Goal: Transaction & Acquisition: Purchase product/service

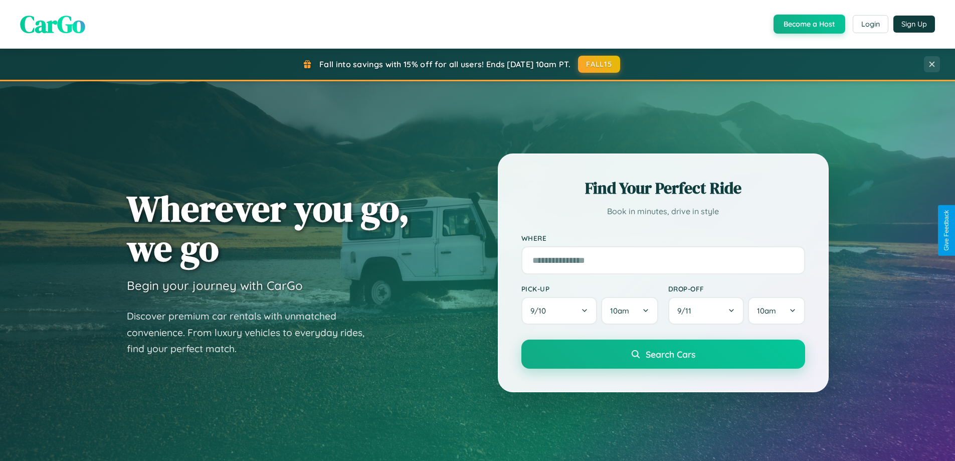
scroll to position [1930, 0]
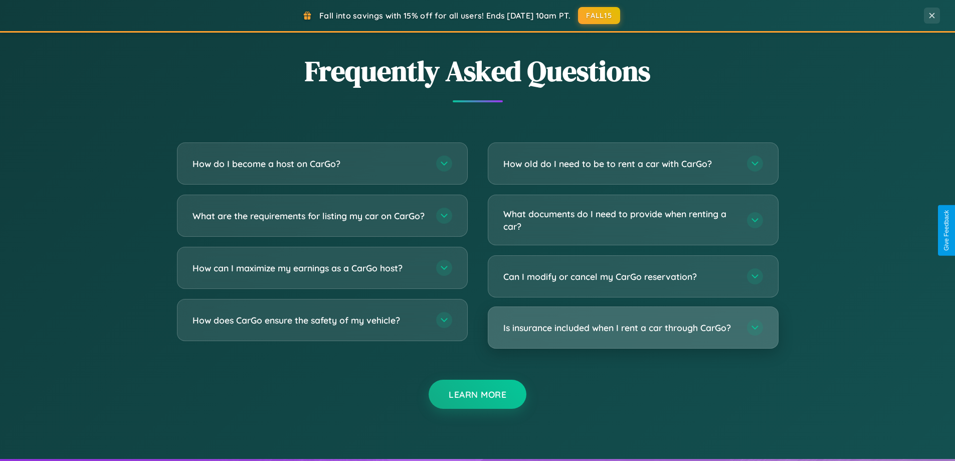
click at [633, 327] on h3 "Is insurance included when I rent a car through CarGo?" at bounding box center [621, 327] width 234 height 13
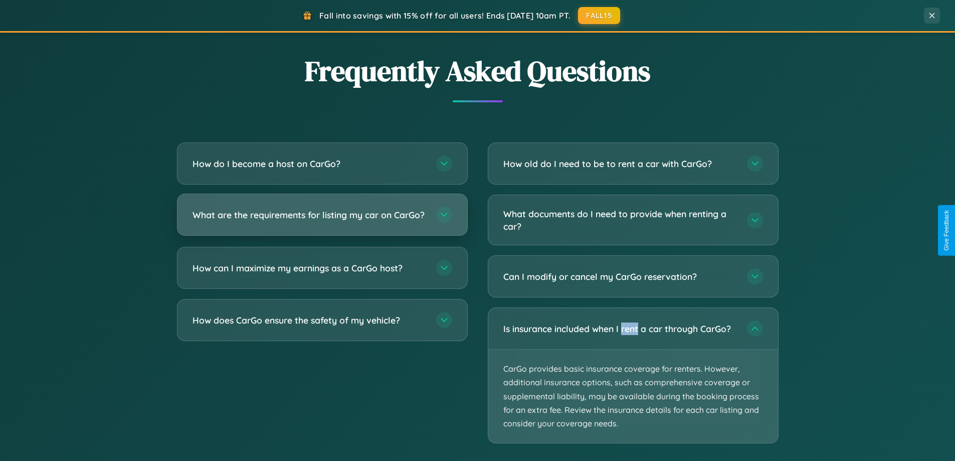
click at [322, 220] on h3 "What are the requirements for listing my car on CarGo?" at bounding box center [310, 215] width 234 height 13
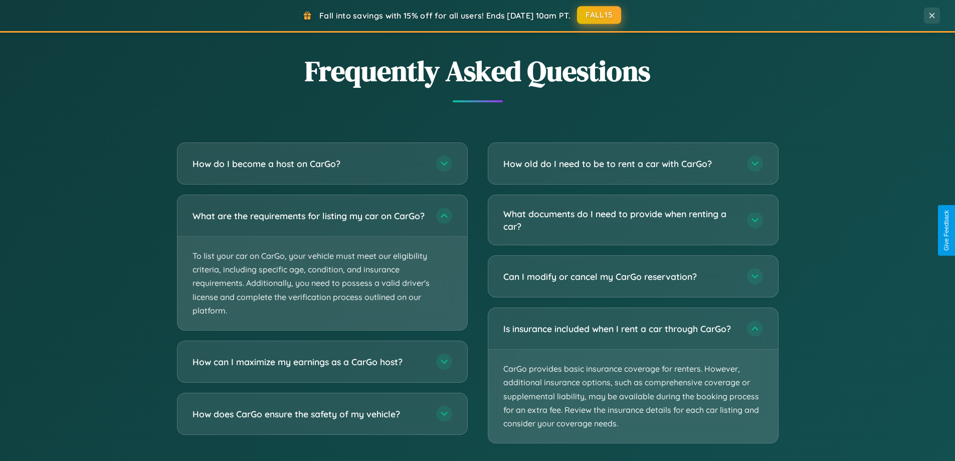
click at [600, 15] on button "FALL15" at bounding box center [599, 15] width 44 height 18
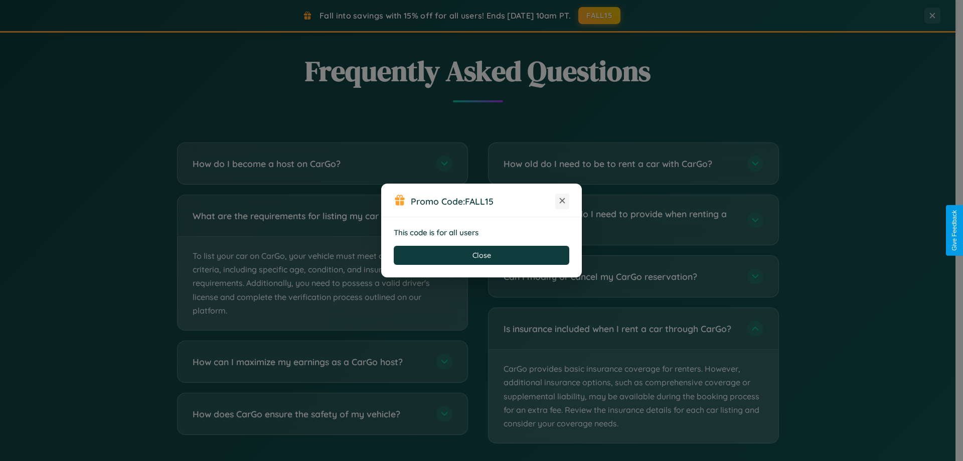
click at [562, 201] on icon at bounding box center [562, 201] width 10 height 10
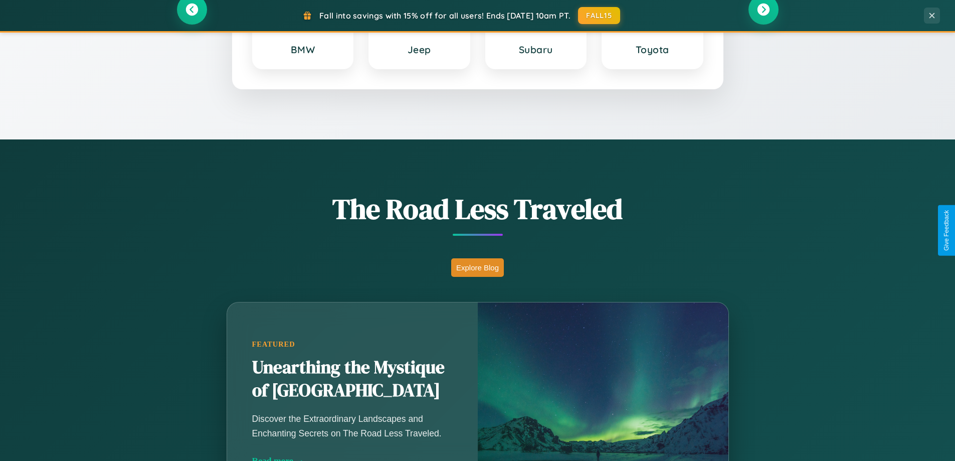
scroll to position [432, 0]
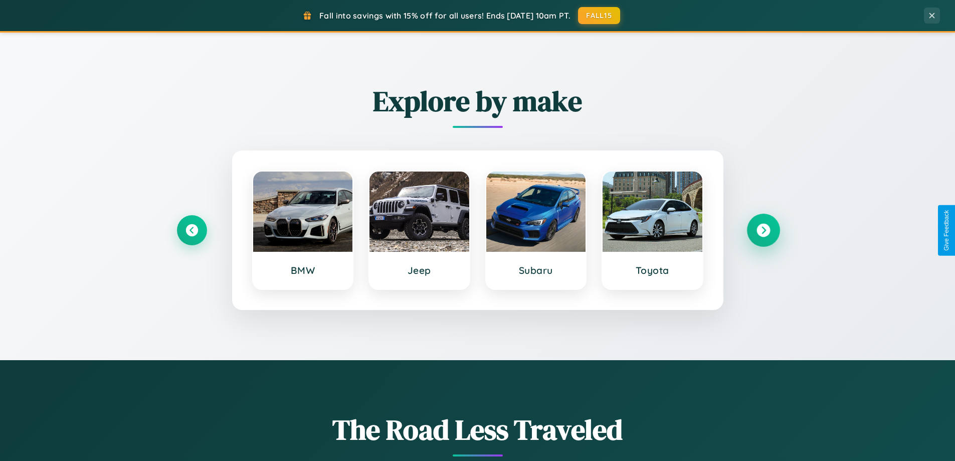
click at [763, 230] on icon at bounding box center [764, 231] width 14 height 14
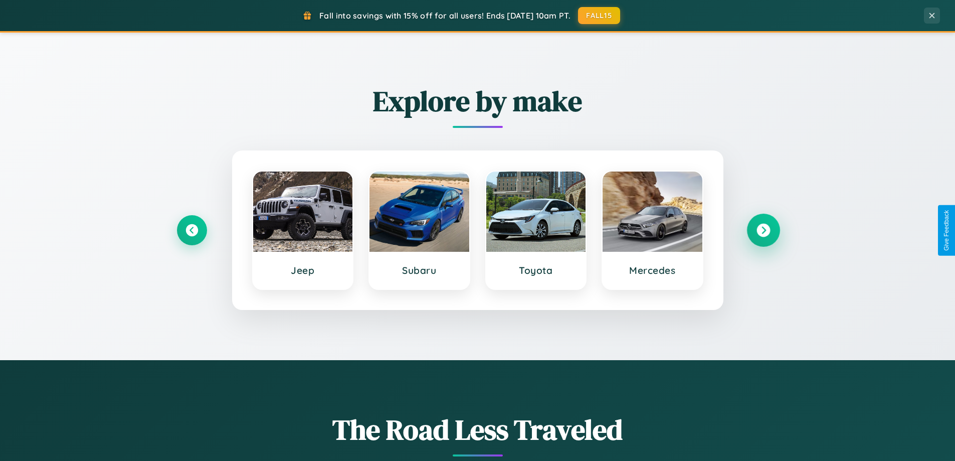
click at [763, 230] on icon at bounding box center [764, 231] width 14 height 14
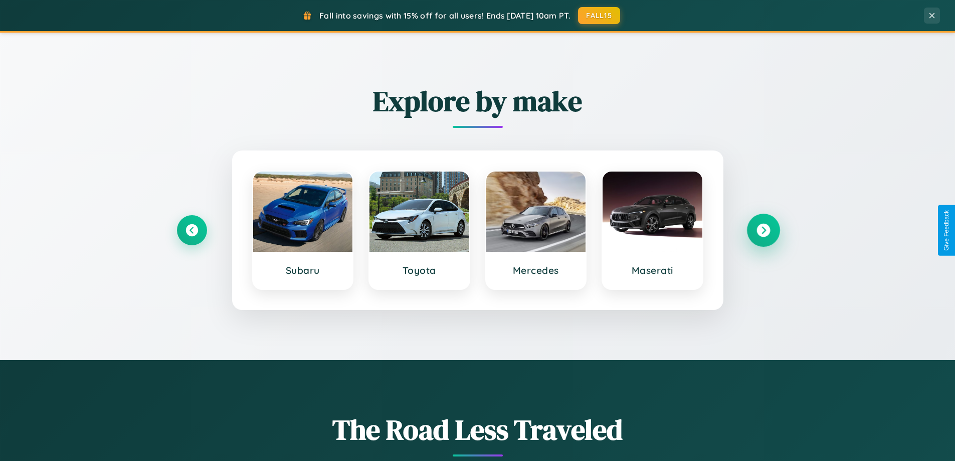
click at [763, 230] on icon at bounding box center [764, 231] width 14 height 14
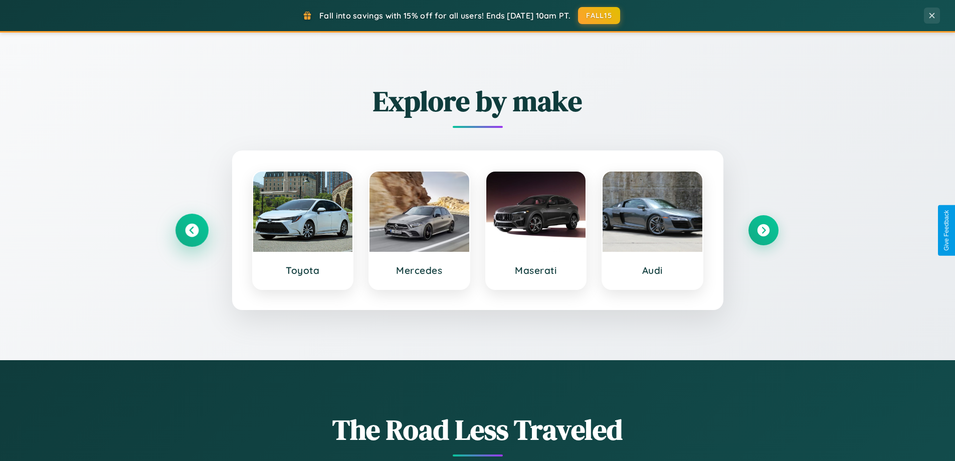
click at [192, 230] on icon at bounding box center [192, 231] width 14 height 14
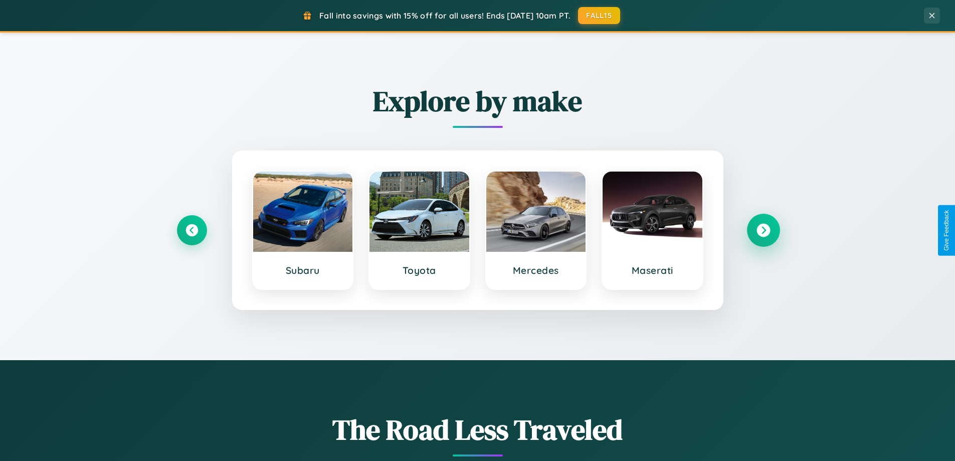
click at [763, 230] on icon at bounding box center [764, 231] width 14 height 14
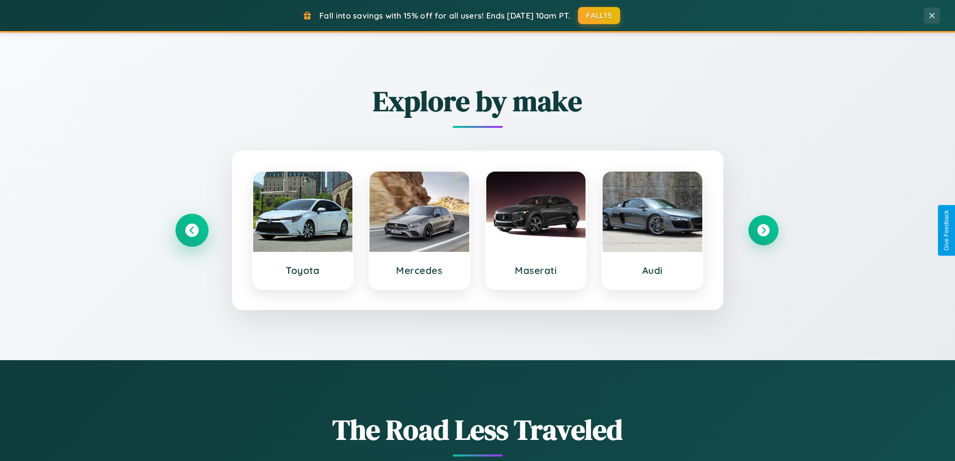
click at [192, 230] on icon at bounding box center [192, 231] width 14 height 14
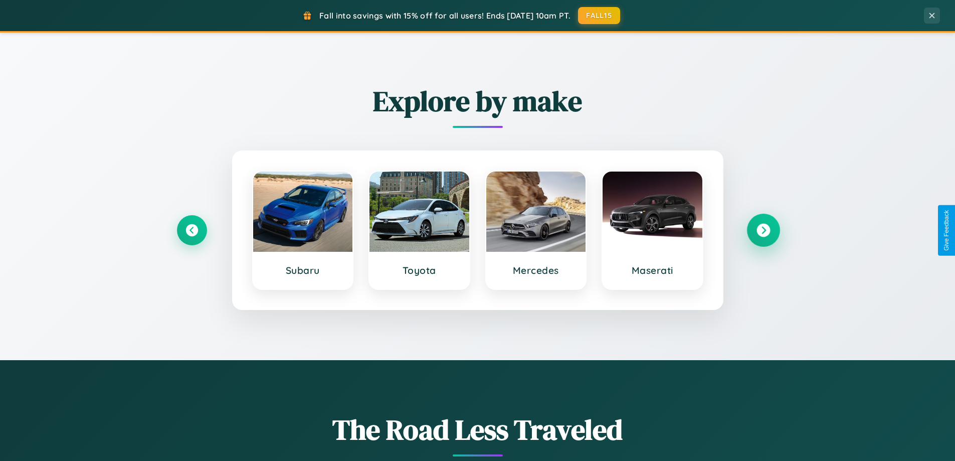
click at [763, 230] on icon at bounding box center [764, 231] width 14 height 14
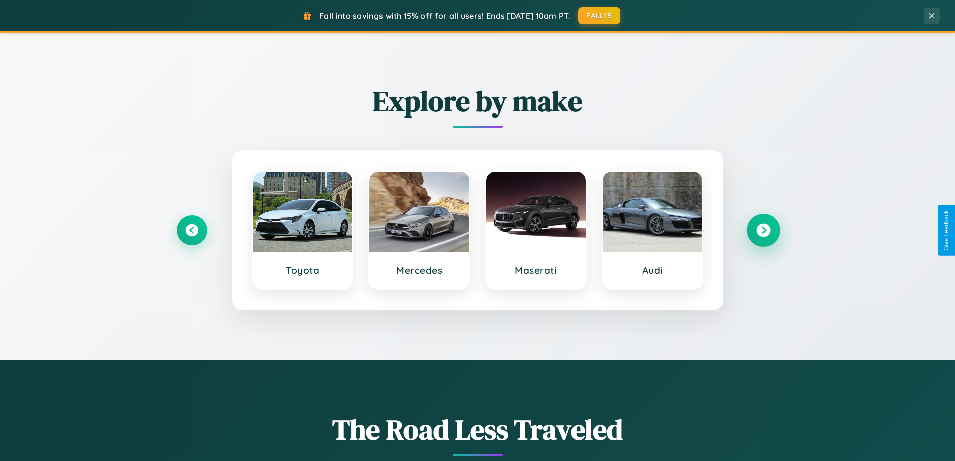
click at [763, 230] on icon at bounding box center [764, 231] width 14 height 14
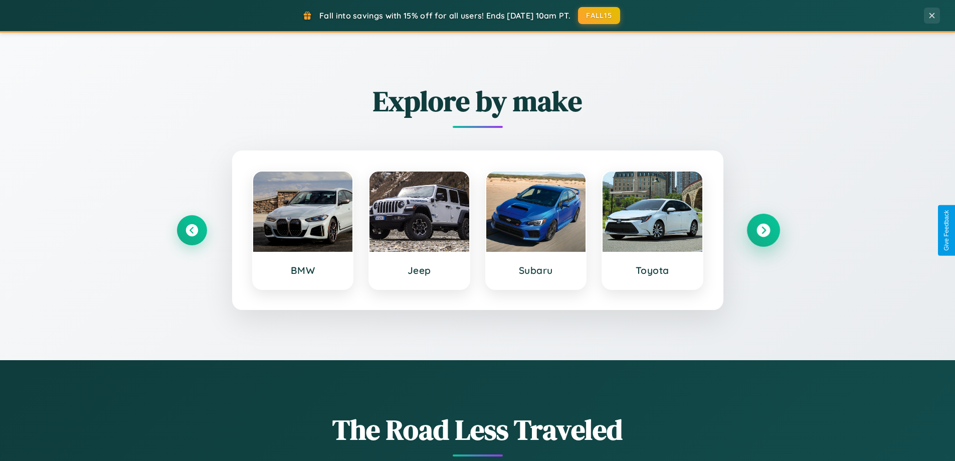
click at [763, 230] on icon at bounding box center [764, 231] width 14 height 14
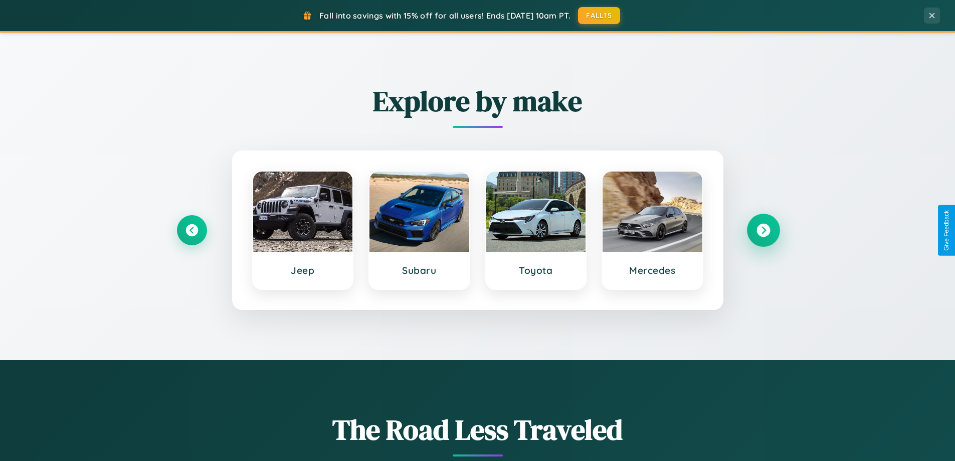
click at [763, 230] on icon at bounding box center [764, 231] width 14 height 14
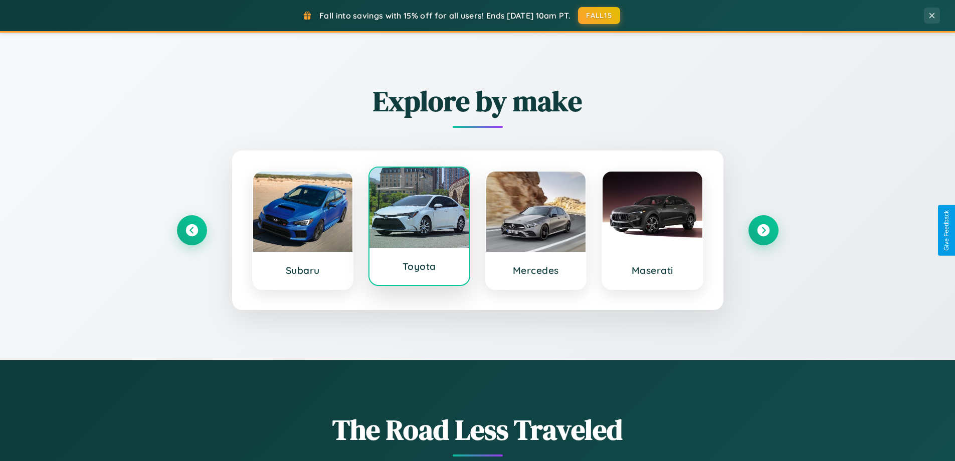
click at [419, 230] on div at bounding box center [420, 207] width 100 height 80
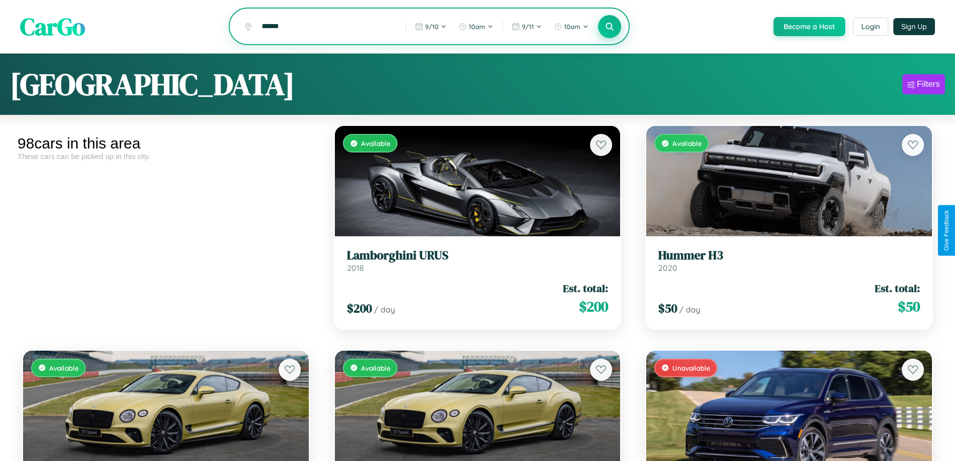
click at [609, 27] on icon at bounding box center [610, 27] width 10 height 10
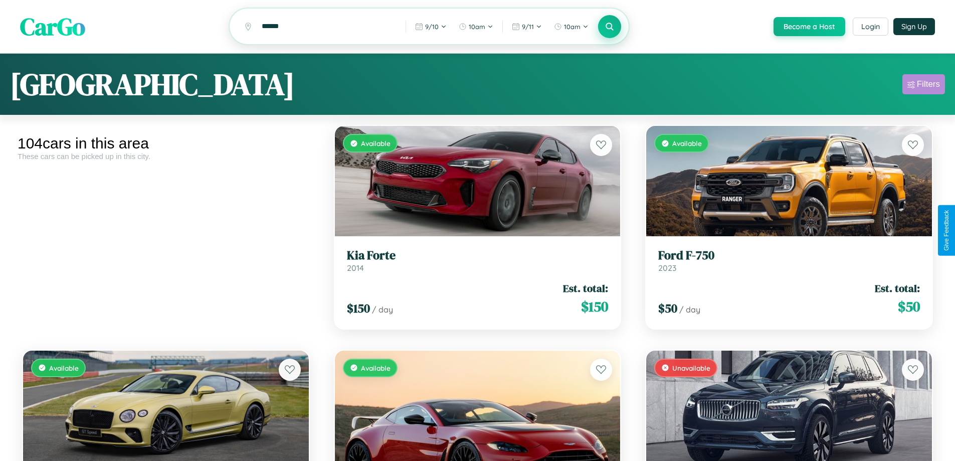
click at [924, 86] on div "Filters" at bounding box center [928, 84] width 23 height 10
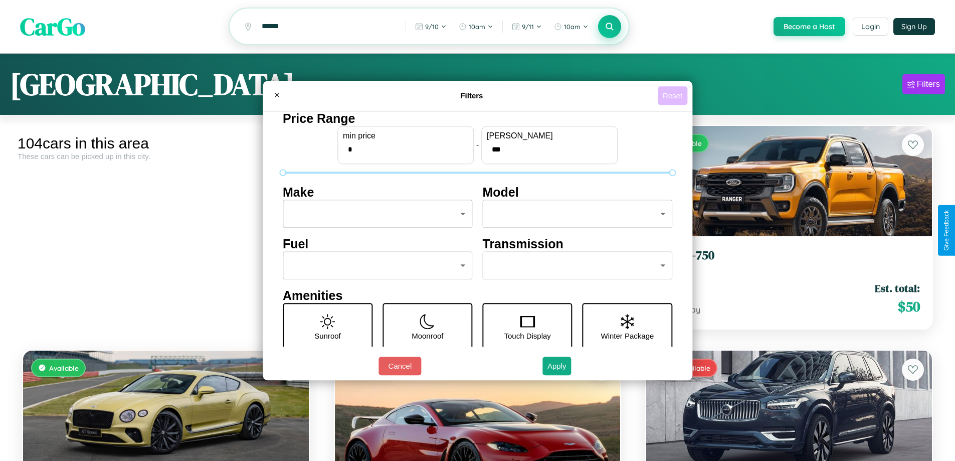
click at [674, 95] on button "Reset" at bounding box center [673, 95] width 30 height 19
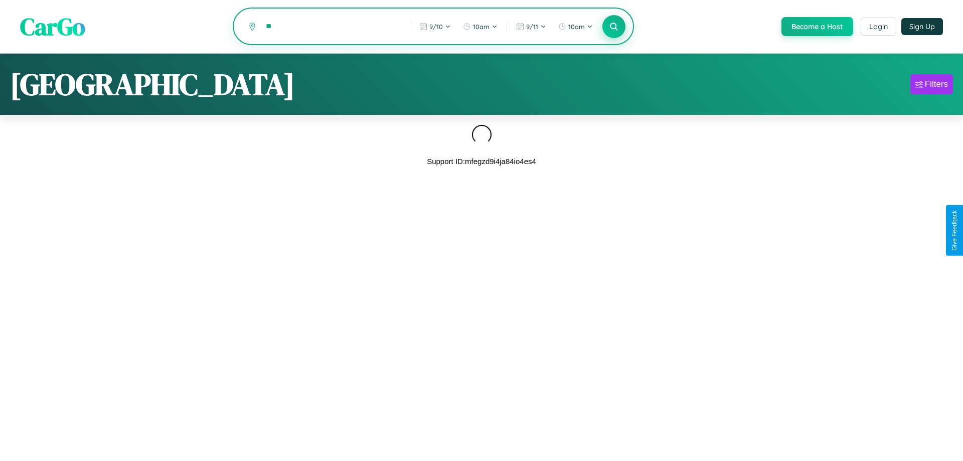
type input "*"
type input "*********"
click at [613, 27] on icon at bounding box center [614, 27] width 10 height 10
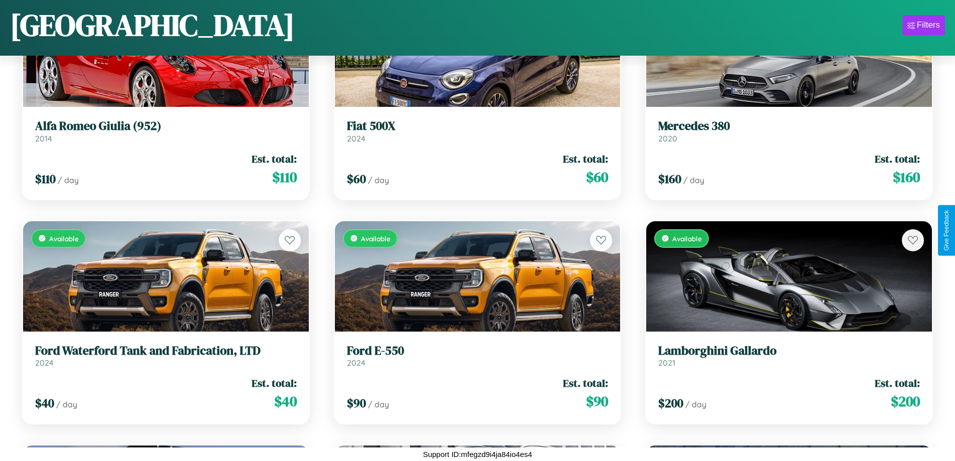
scroll to position [7103, 0]
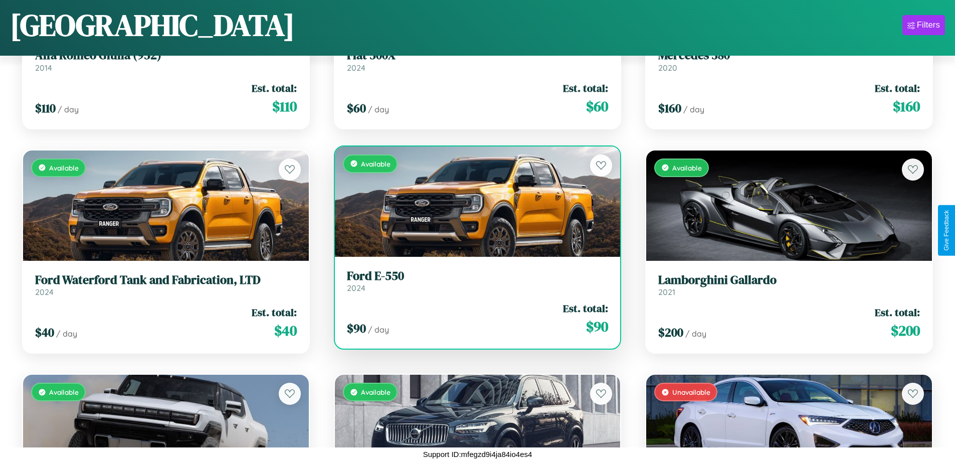
click at [473, 280] on h3 "Ford E-550" at bounding box center [478, 276] width 262 height 15
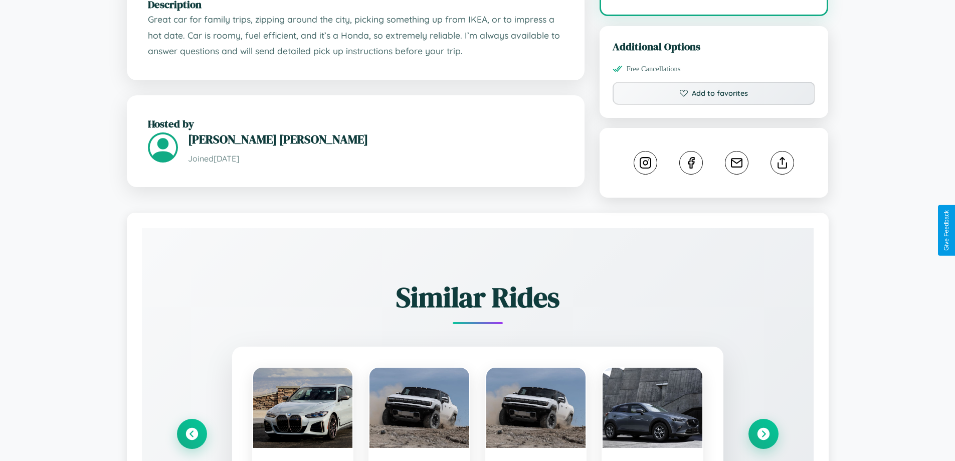
scroll to position [546, 0]
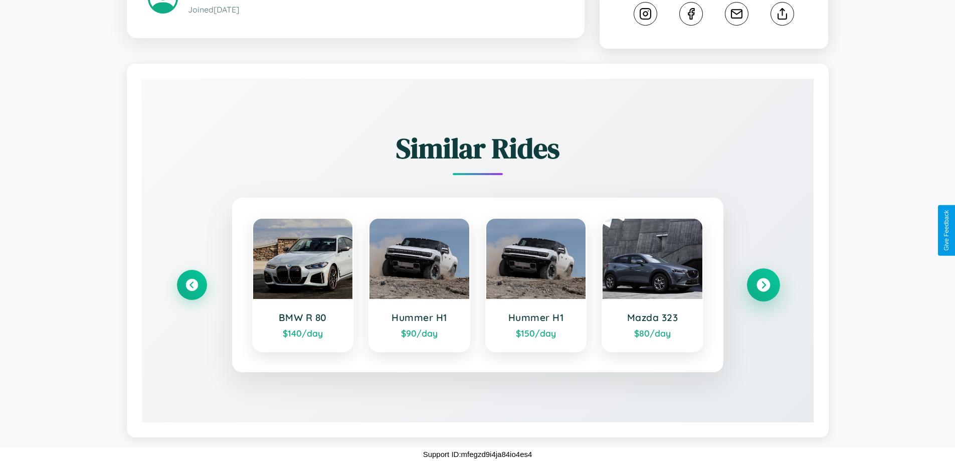
click at [763, 285] on icon at bounding box center [764, 285] width 14 height 14
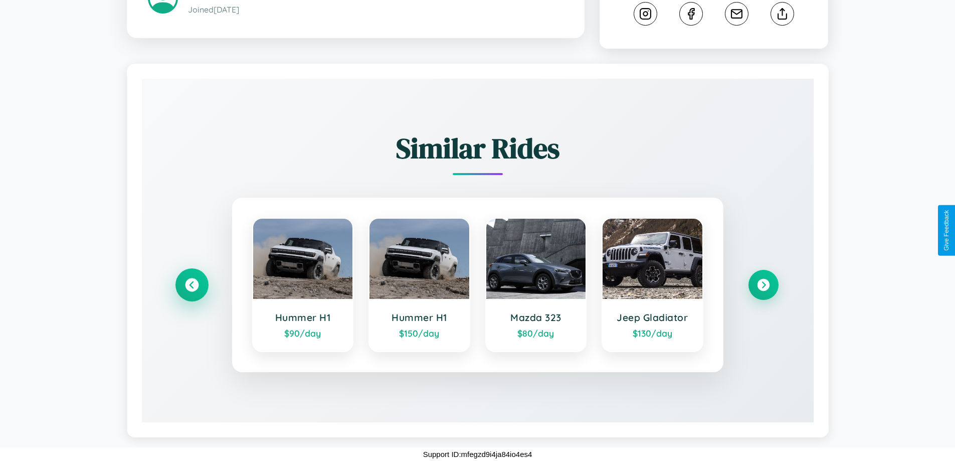
click at [192, 285] on icon at bounding box center [192, 285] width 14 height 14
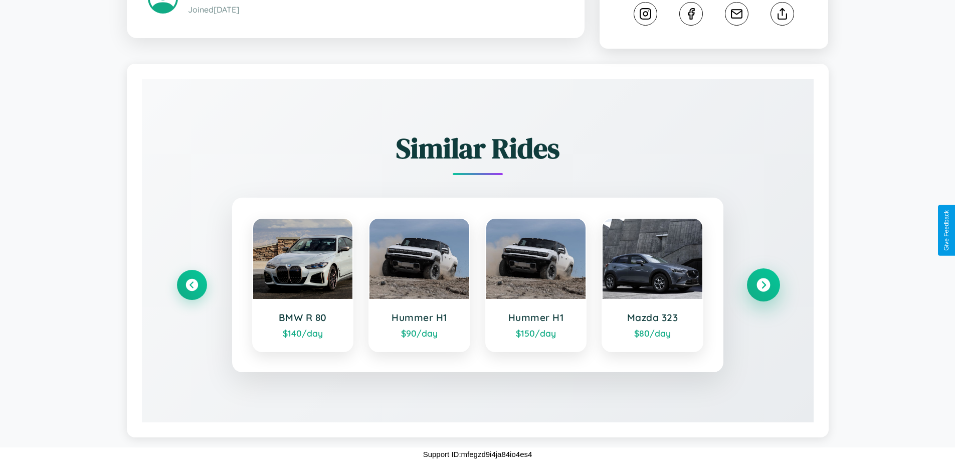
click at [763, 285] on icon at bounding box center [764, 285] width 14 height 14
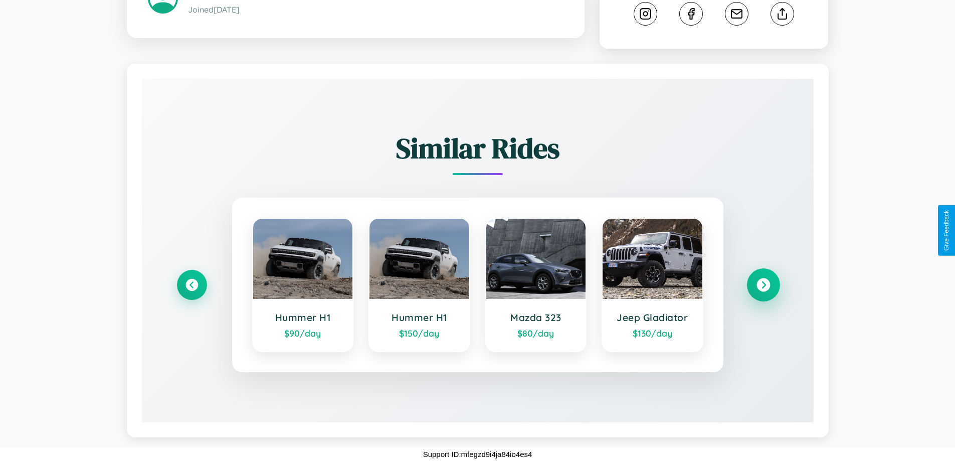
click at [763, 285] on icon at bounding box center [764, 285] width 14 height 14
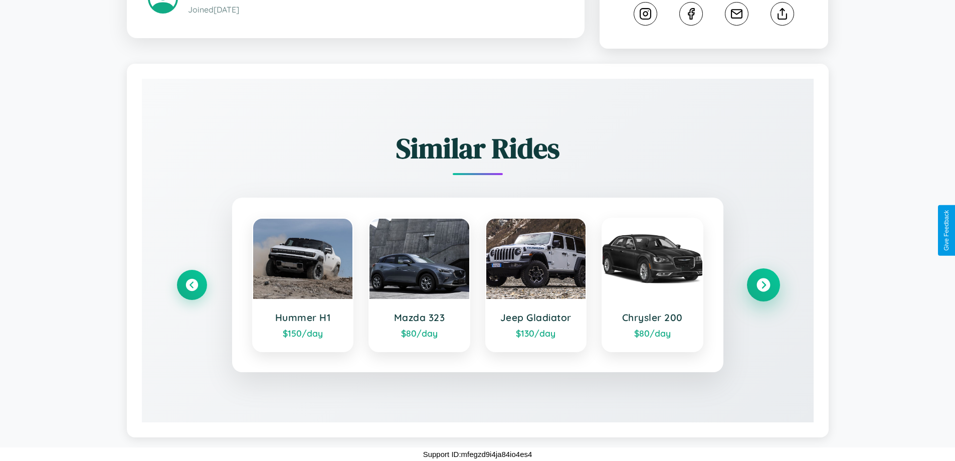
click at [763, 285] on icon at bounding box center [764, 285] width 14 height 14
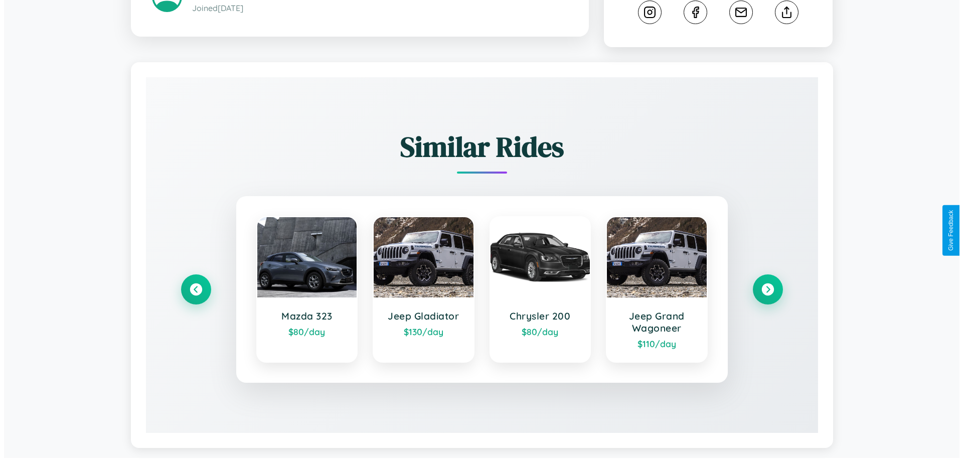
scroll to position [0, 0]
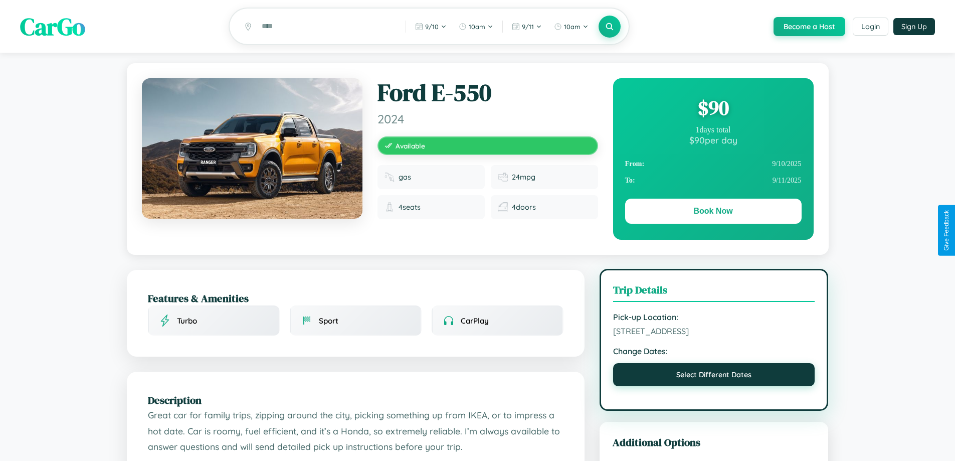
click at [714, 376] on button "Select Different Dates" at bounding box center [714, 374] width 202 height 23
select select "*"
select select "****"
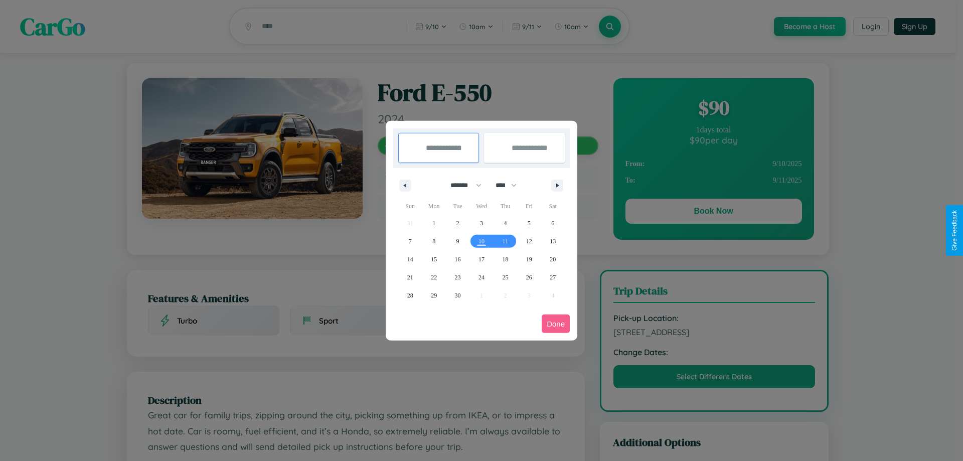
click at [461, 185] on select "******* ******** ***** ***** *** **** **** ****** ********* ******* ******** **…" at bounding box center [464, 185] width 43 height 17
select select "*"
click at [457, 295] on span "28" at bounding box center [458, 295] width 6 height 18
type input "**********"
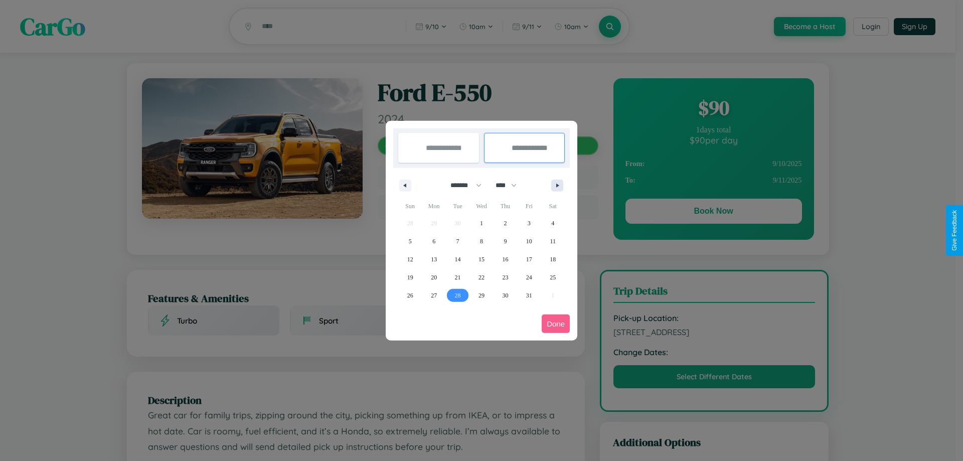
click at [557, 185] on icon "button" at bounding box center [559, 186] width 5 height 4
select select "**"
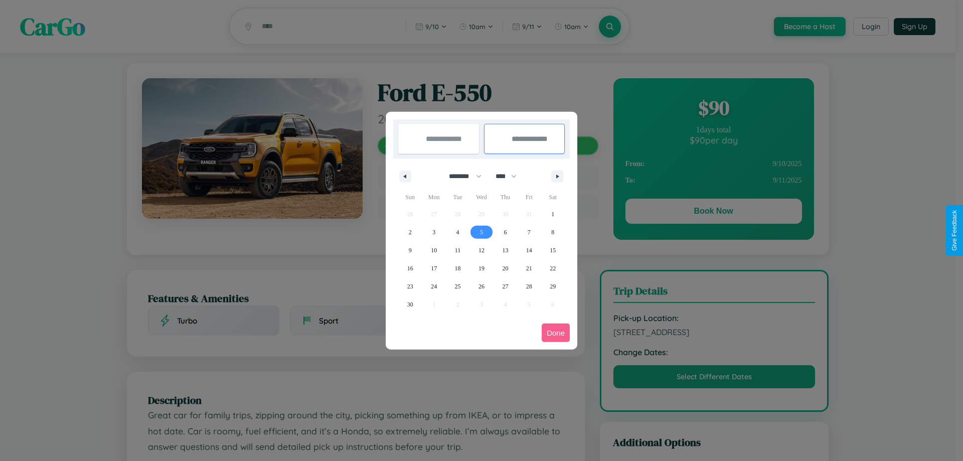
click at [481, 232] on span "5" at bounding box center [481, 232] width 3 height 18
type input "**********"
select select "*"
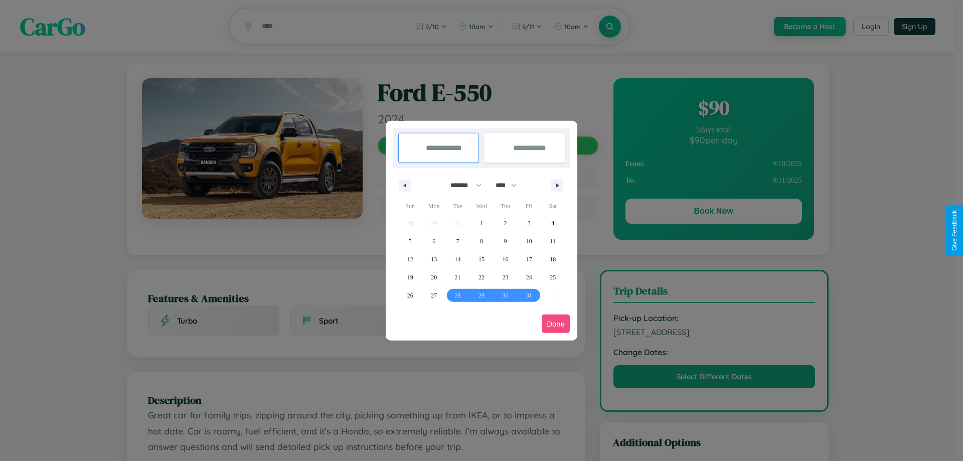
click at [556, 323] on button "Done" at bounding box center [556, 323] width 28 height 19
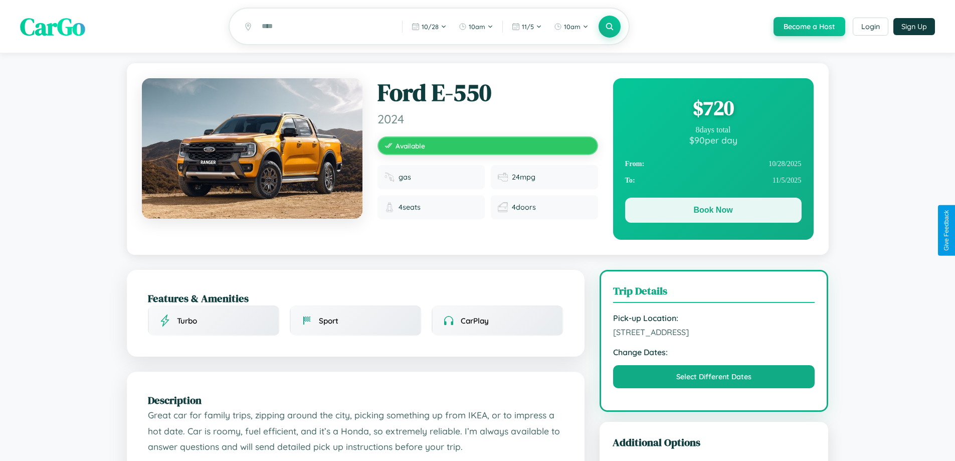
click at [713, 212] on button "Book Now" at bounding box center [713, 210] width 177 height 25
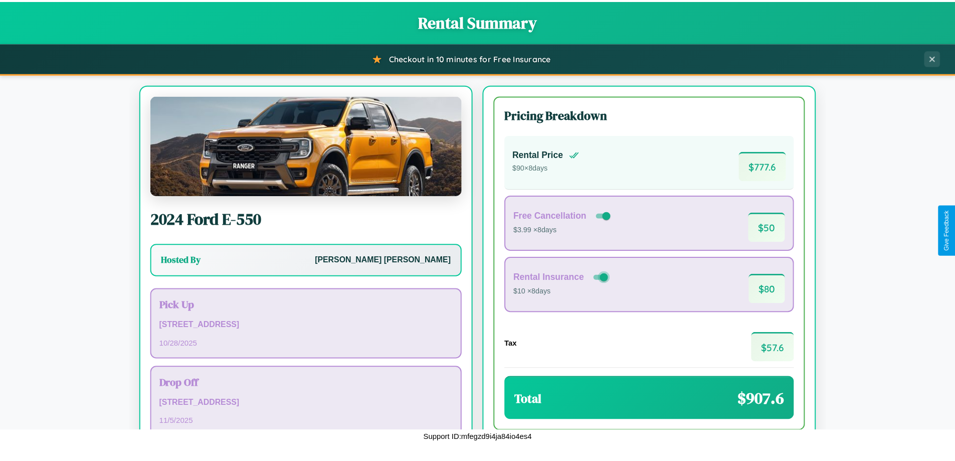
scroll to position [69, 0]
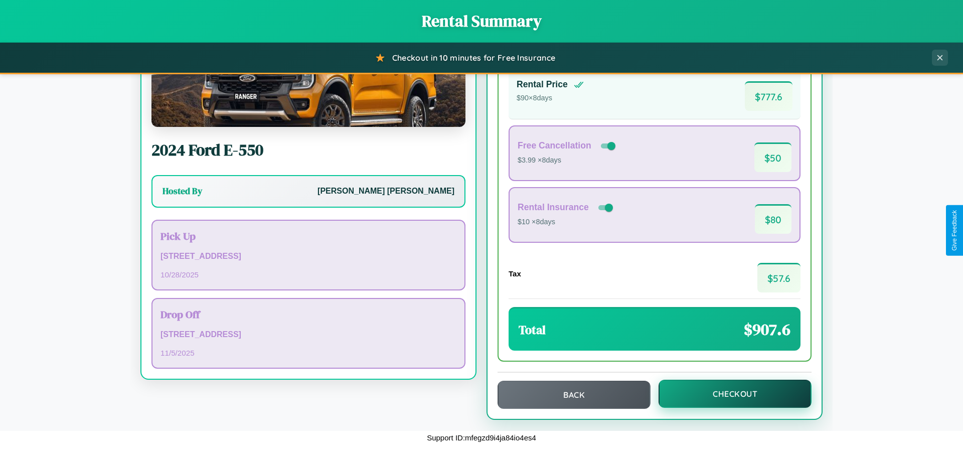
click at [728, 394] on button "Checkout" at bounding box center [734, 394] width 153 height 28
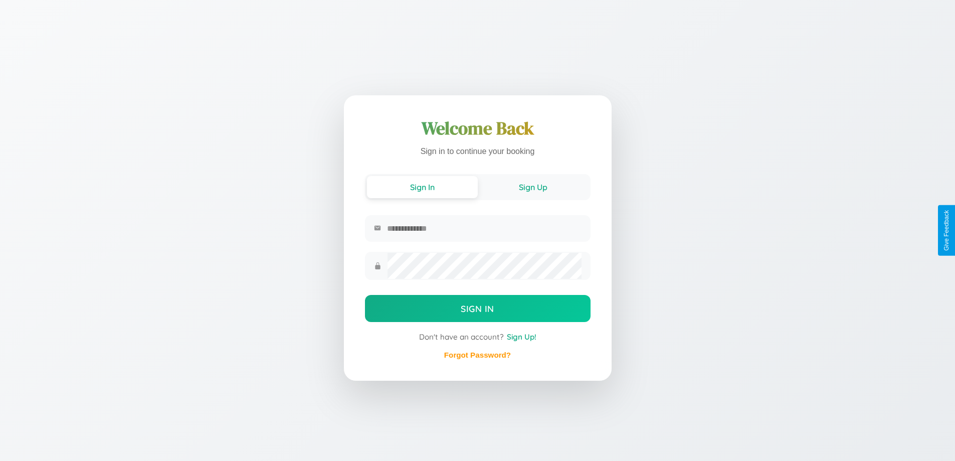
click at [533, 186] on button "Sign Up" at bounding box center [533, 187] width 111 height 22
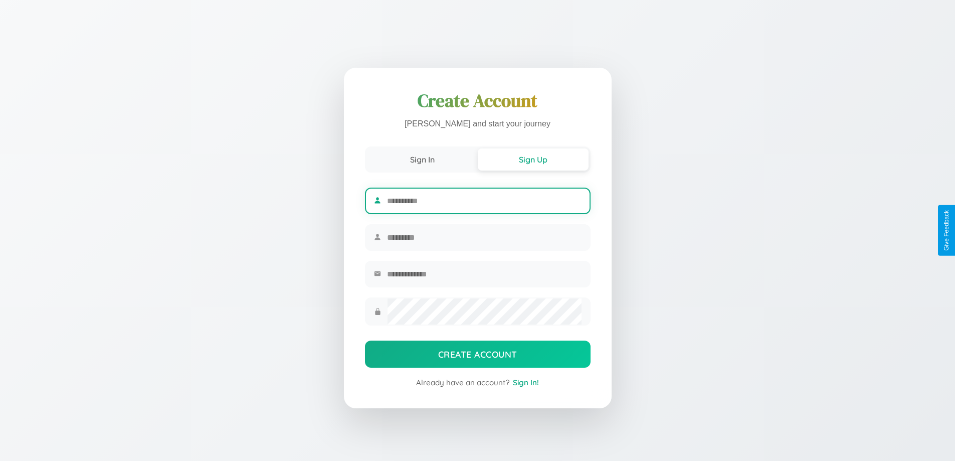
click at [484, 199] on input "text" at bounding box center [484, 201] width 194 height 25
type input "*****"
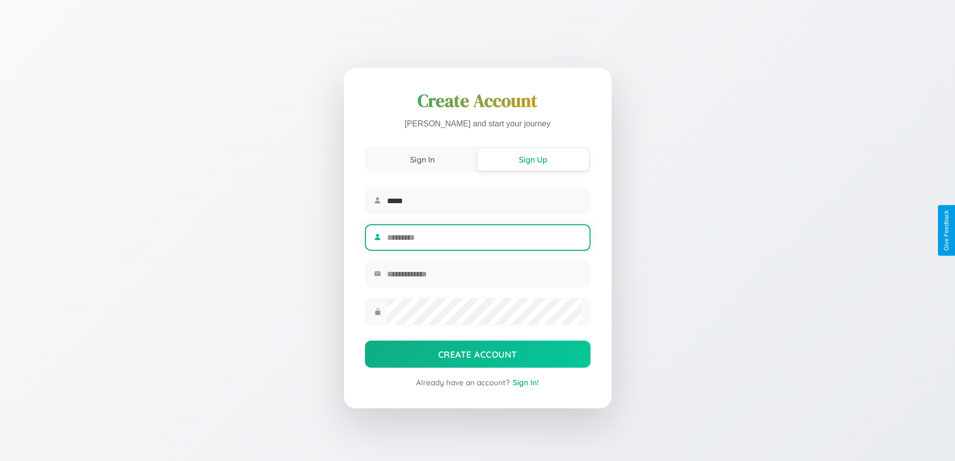
click at [484, 237] on input "text" at bounding box center [484, 237] width 194 height 25
type input "******"
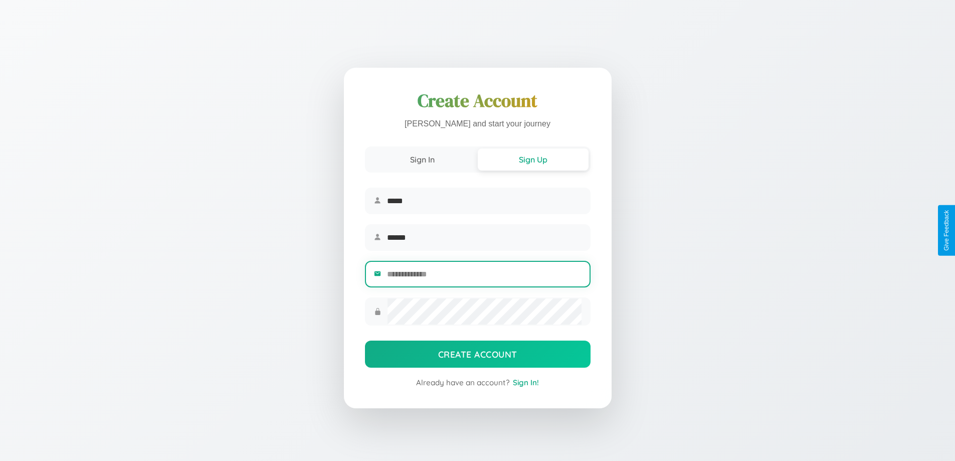
click at [484, 275] on input "email" at bounding box center [484, 274] width 194 height 25
type input "**********"
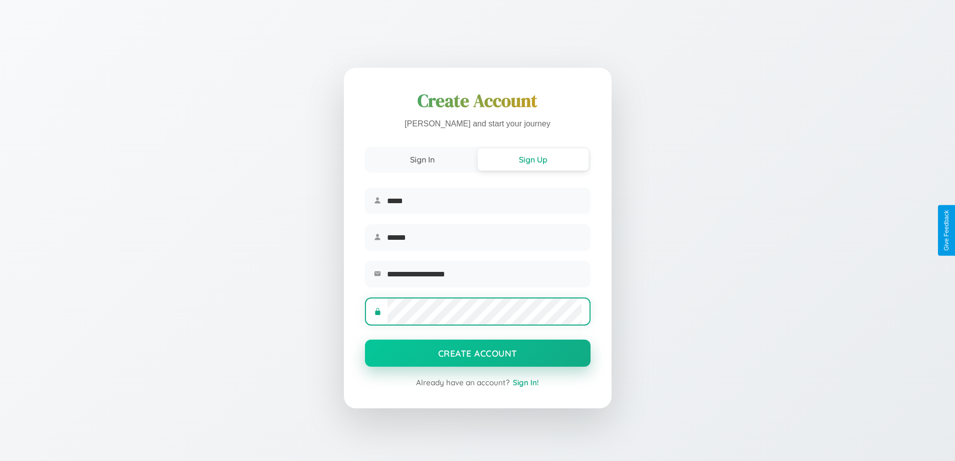
click at [477, 356] on button "Create Account" at bounding box center [478, 353] width 226 height 27
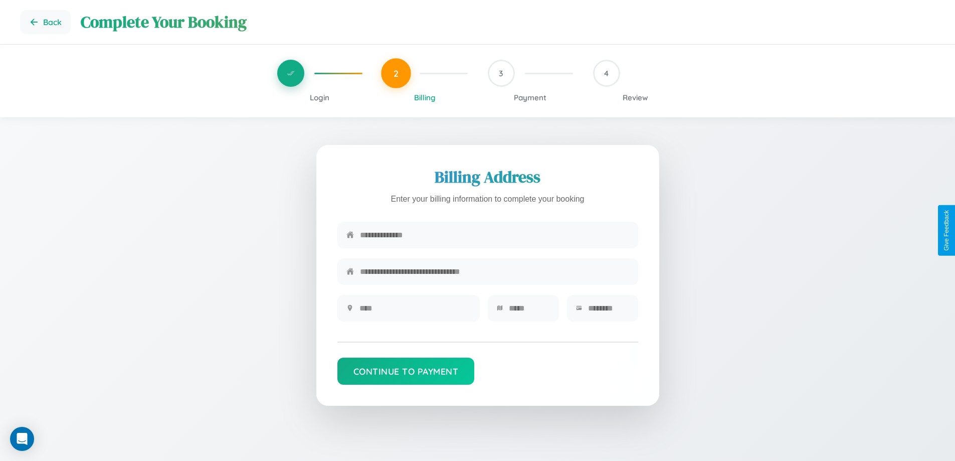
click at [494, 235] on input "text" at bounding box center [494, 235] width 269 height 25
type input "**********"
click at [415, 311] on input "text" at bounding box center [415, 308] width 111 height 25
type input "********"
click at [529, 311] on input "text" at bounding box center [529, 308] width 41 height 25
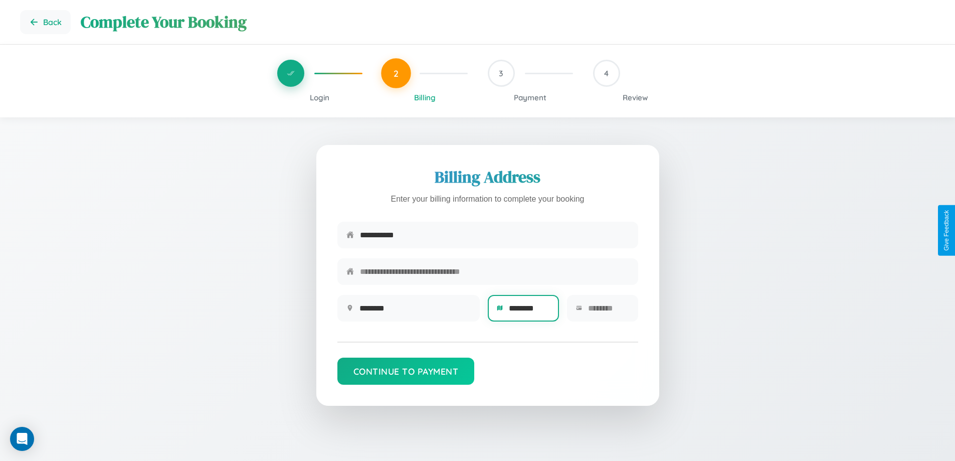
type input "********"
click at [608, 311] on input "text" at bounding box center [608, 308] width 41 height 25
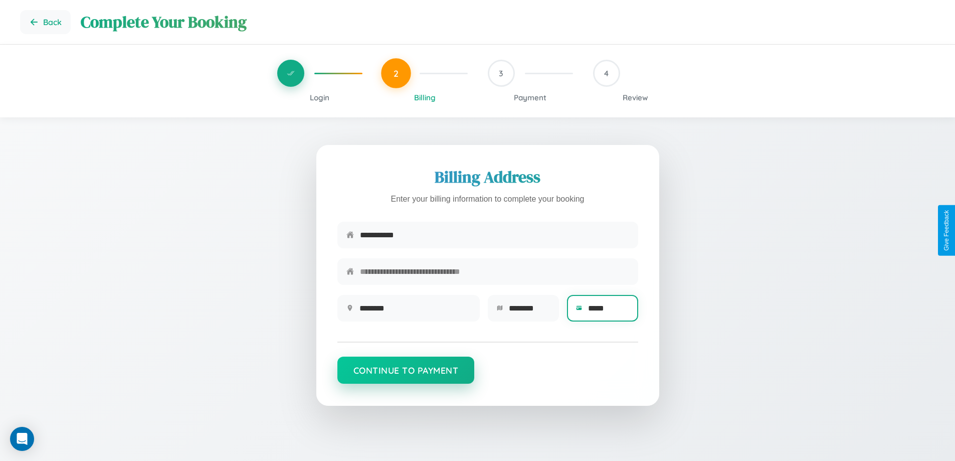
type input "*****"
click at [406, 375] on button "Continue to Payment" at bounding box center [406, 370] width 137 height 27
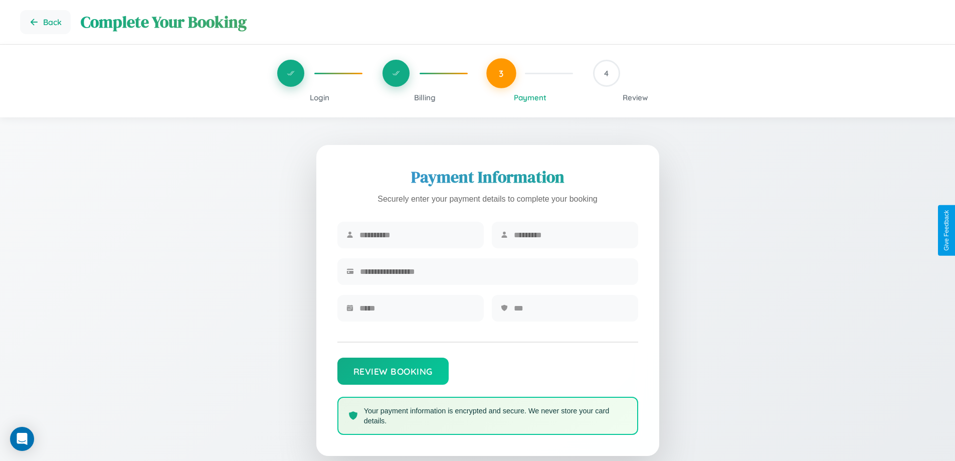
click at [417, 235] on input "text" at bounding box center [417, 235] width 115 height 25
type input "*****"
click at [571, 235] on input "text" at bounding box center [571, 235] width 115 height 25
type input "***"
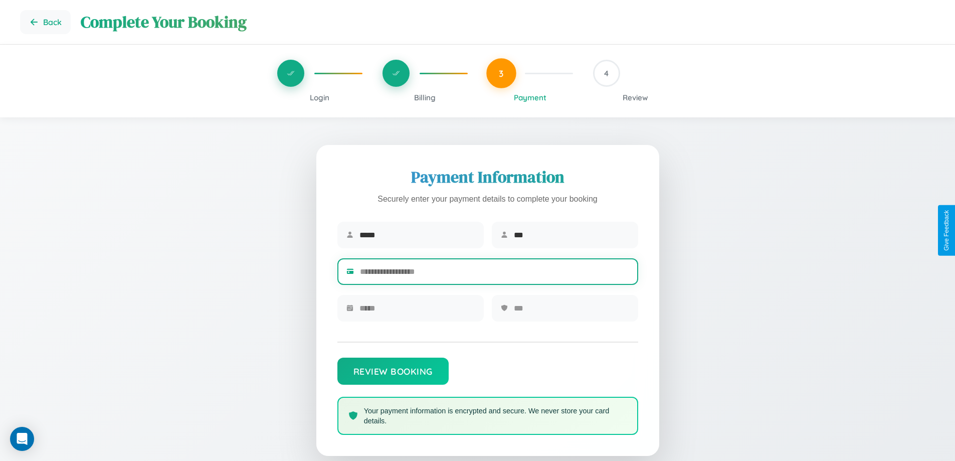
click at [494, 273] on input "text" at bounding box center [494, 271] width 269 height 25
type input "**********"
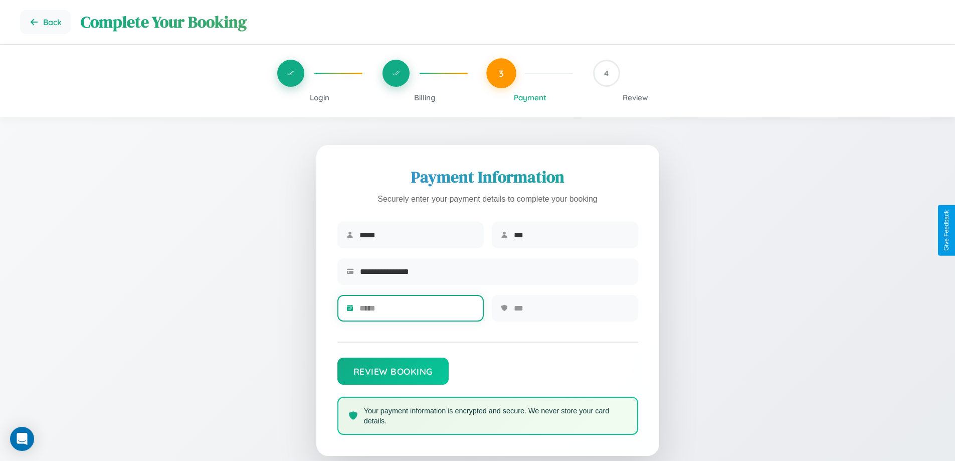
click at [417, 311] on input "text" at bounding box center [417, 308] width 115 height 25
type input "*****"
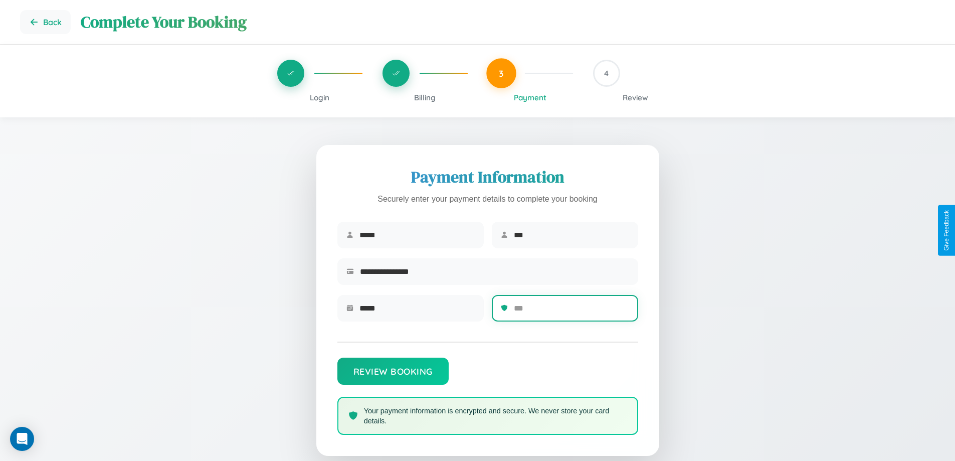
click at [571, 311] on input "text" at bounding box center [571, 308] width 115 height 25
type input "***"
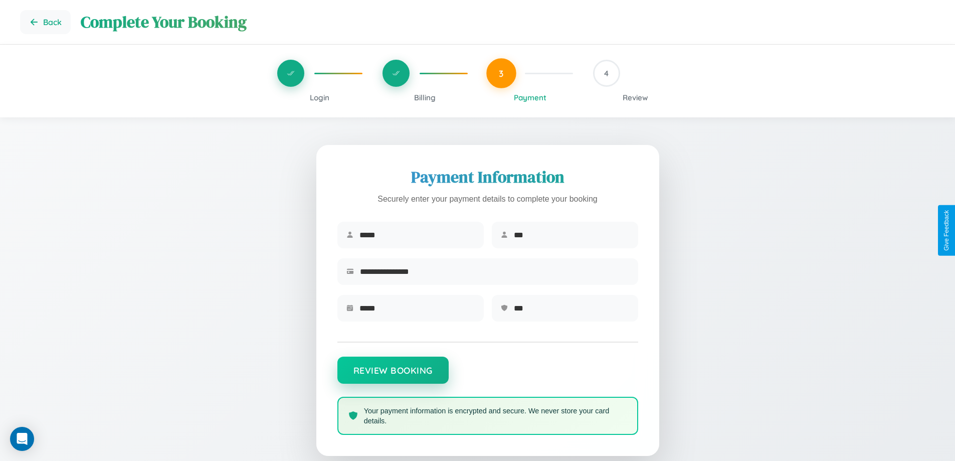
click at [393, 375] on button "Review Booking" at bounding box center [393, 370] width 111 height 27
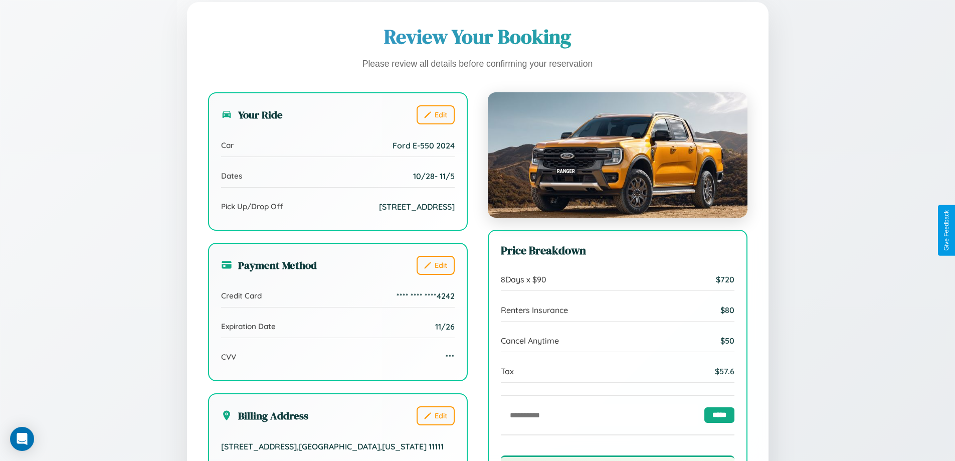
scroll to position [307, 0]
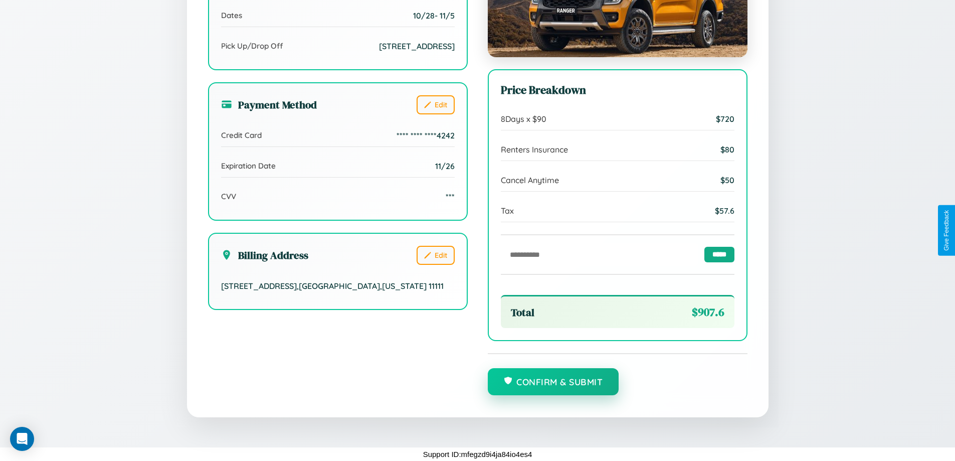
click at [553, 382] on button "Confirm & Submit" at bounding box center [553, 381] width 131 height 27
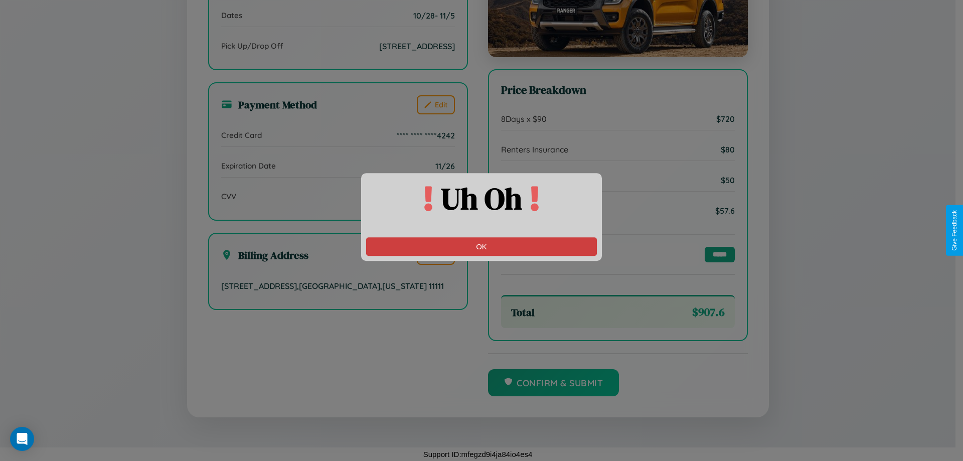
click at [481, 246] on button "OK" at bounding box center [481, 246] width 231 height 19
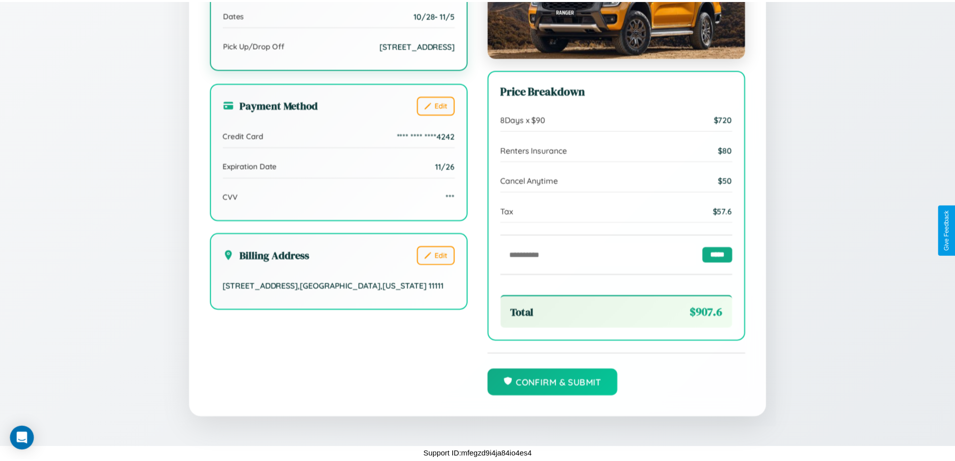
scroll to position [0, 0]
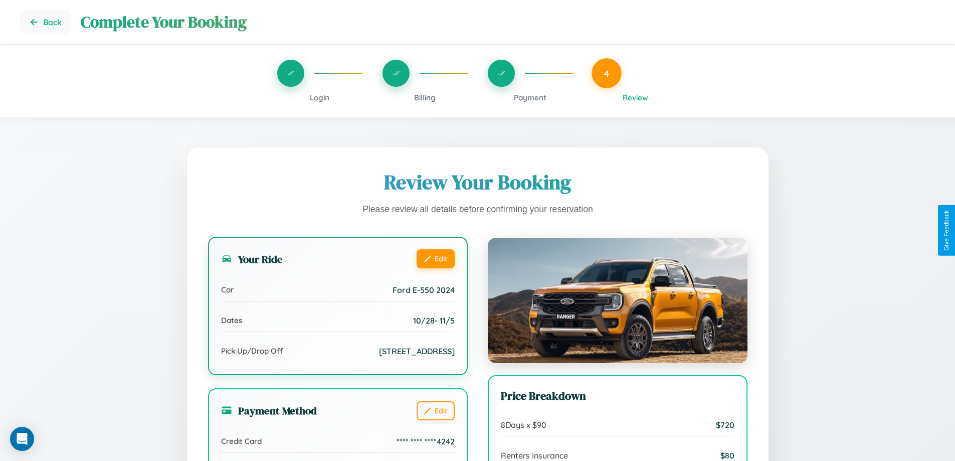
click at [435, 260] on button "Edit" at bounding box center [436, 258] width 38 height 19
click at [435, 258] on button "Edit" at bounding box center [436, 258] width 38 height 19
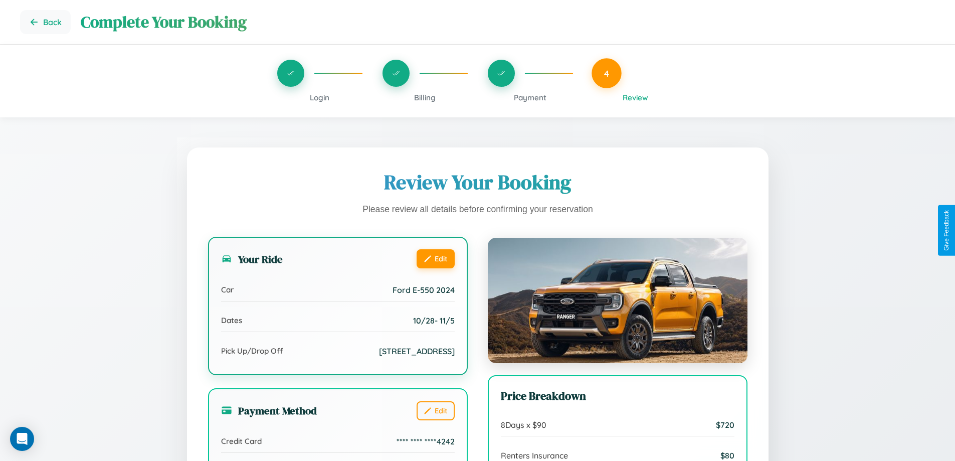
click at [435, 258] on button "Edit" at bounding box center [436, 258] width 38 height 19
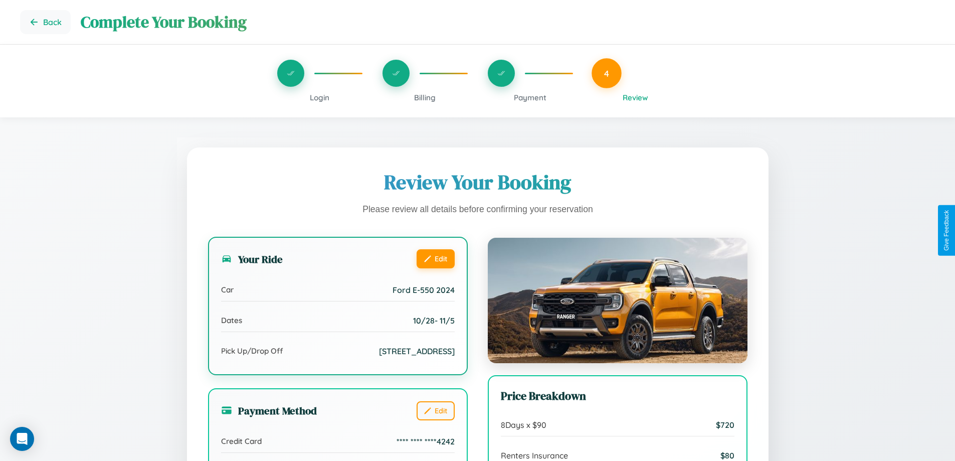
click at [435, 258] on button "Edit" at bounding box center [436, 258] width 38 height 19
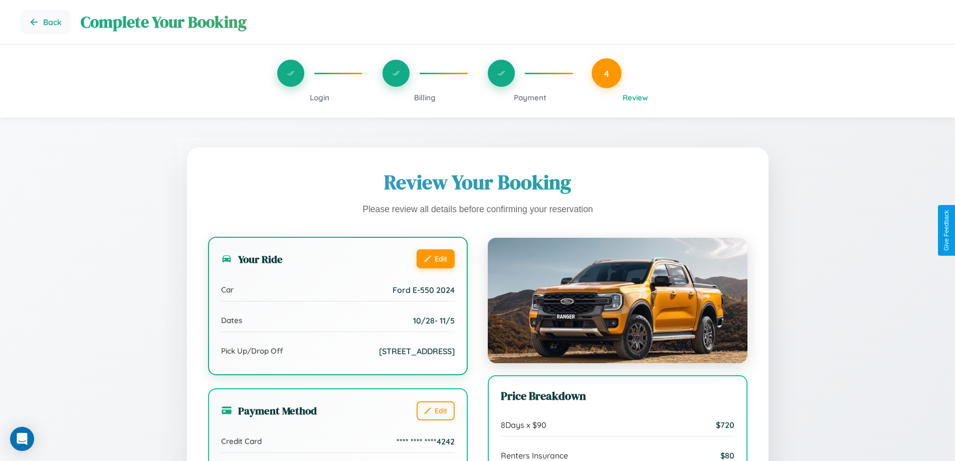
click at [435, 258] on button "Edit" at bounding box center [436, 258] width 38 height 19
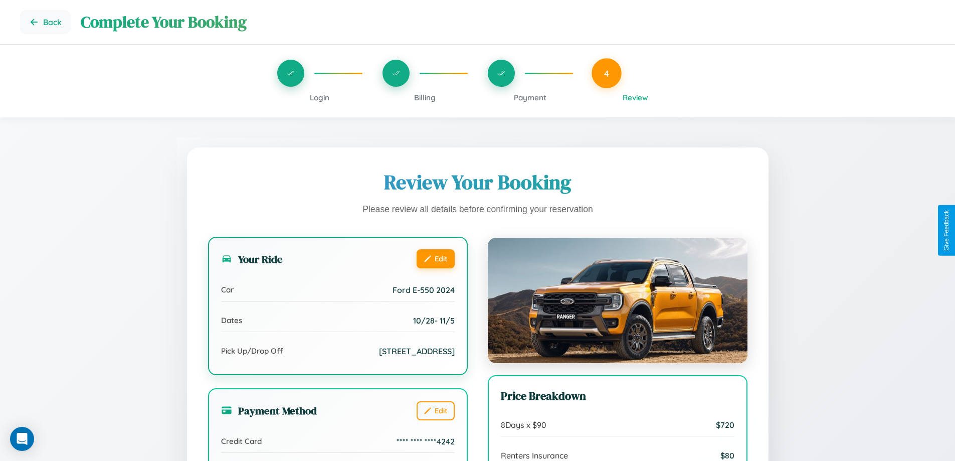
click at [435, 258] on button "Edit" at bounding box center [436, 258] width 38 height 19
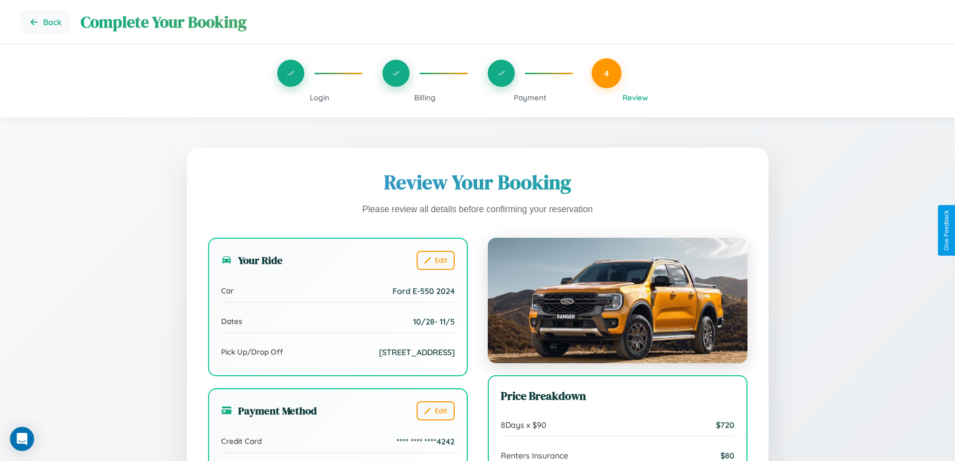
click at [530, 97] on span "Payment" at bounding box center [530, 98] width 33 height 10
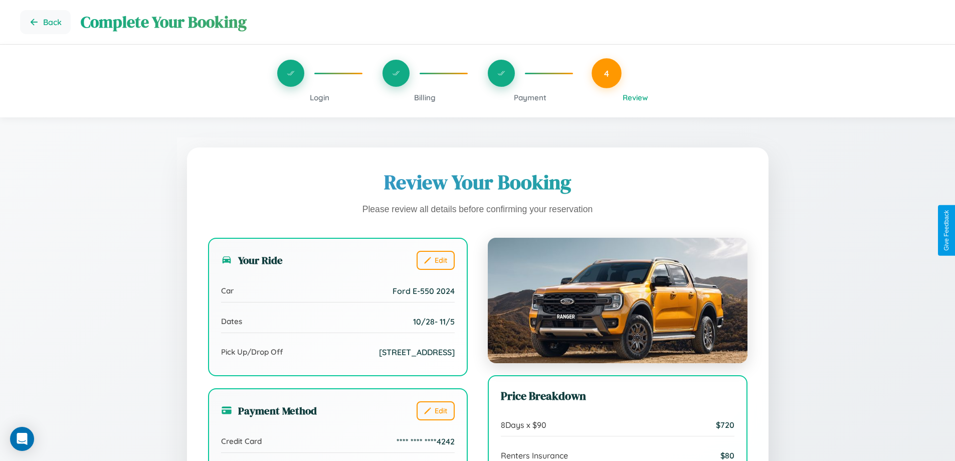
click at [530, 97] on span "Payment" at bounding box center [530, 98] width 33 height 10
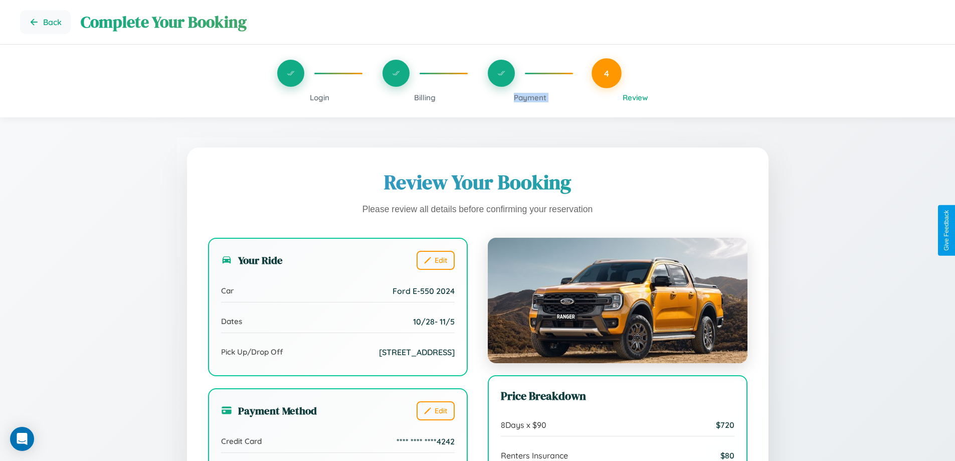
click at [530, 97] on span "Payment" at bounding box center [530, 98] width 33 height 10
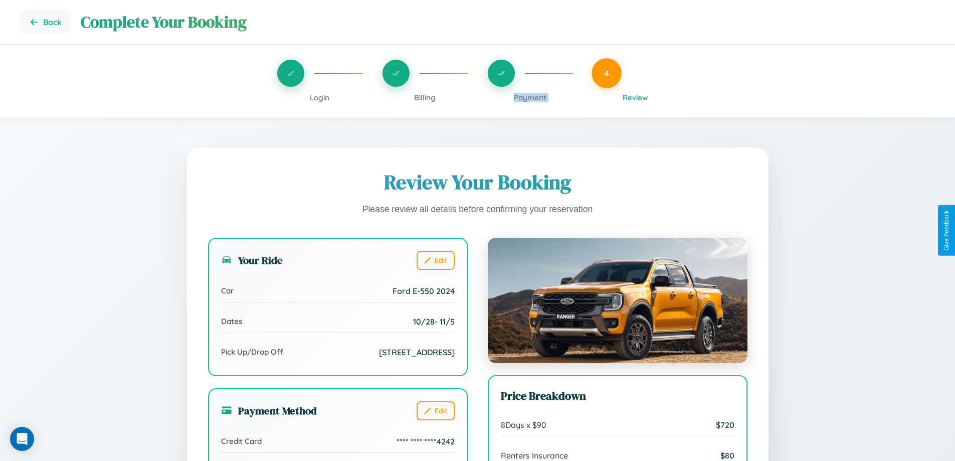
click at [530, 97] on span "Payment" at bounding box center [530, 98] width 33 height 10
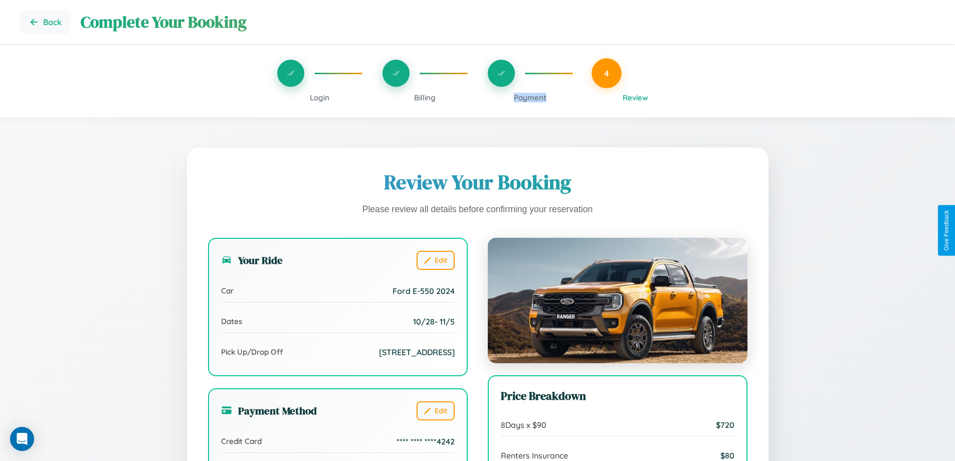
click at [530, 97] on span "Payment" at bounding box center [530, 98] width 33 height 10
